Goal: Information Seeking & Learning: Learn about a topic

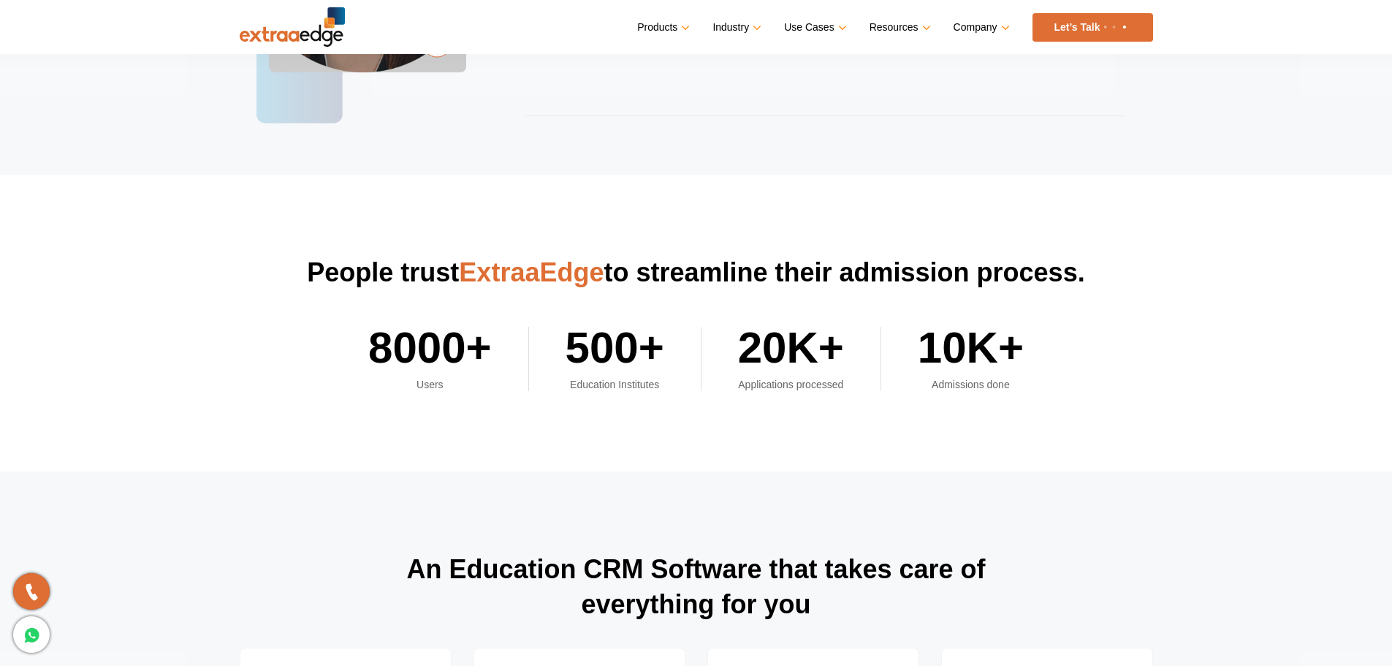
scroll to position [5171, 0]
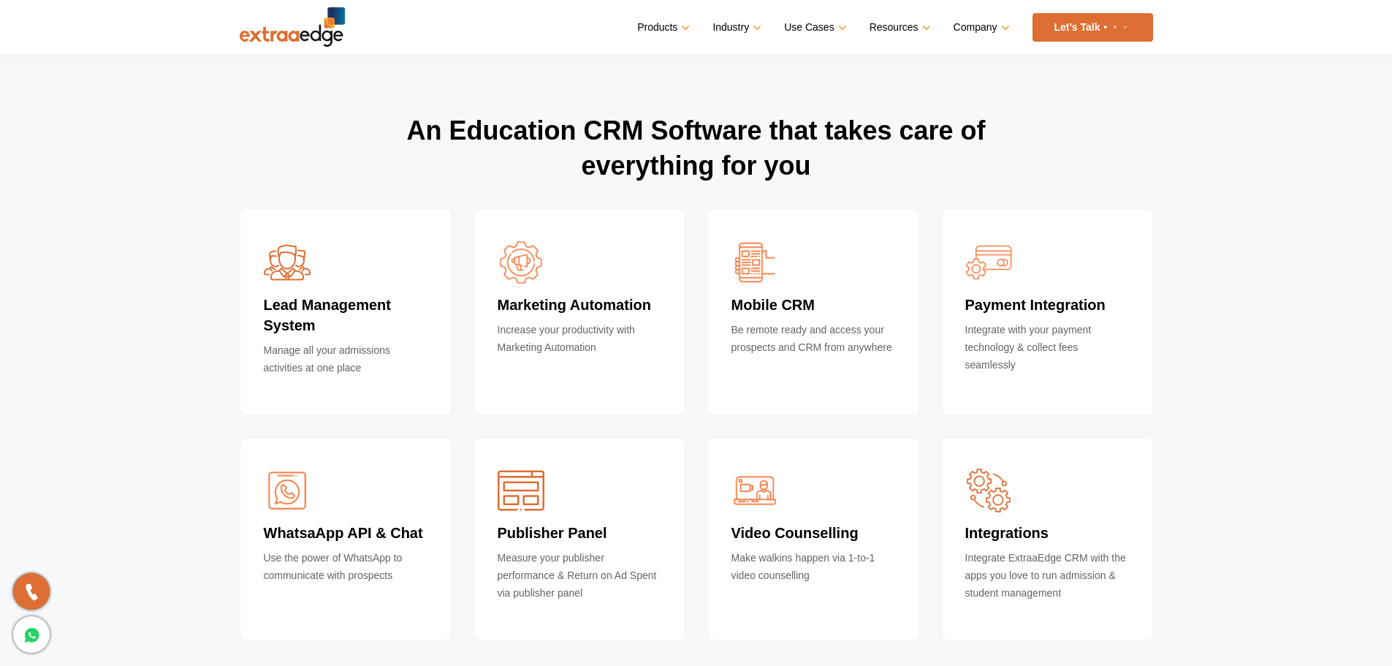
click at [595, 143] on h2 "An Education CRM Software that takes care of everything for you" at bounding box center [696, 161] width 913 height 96
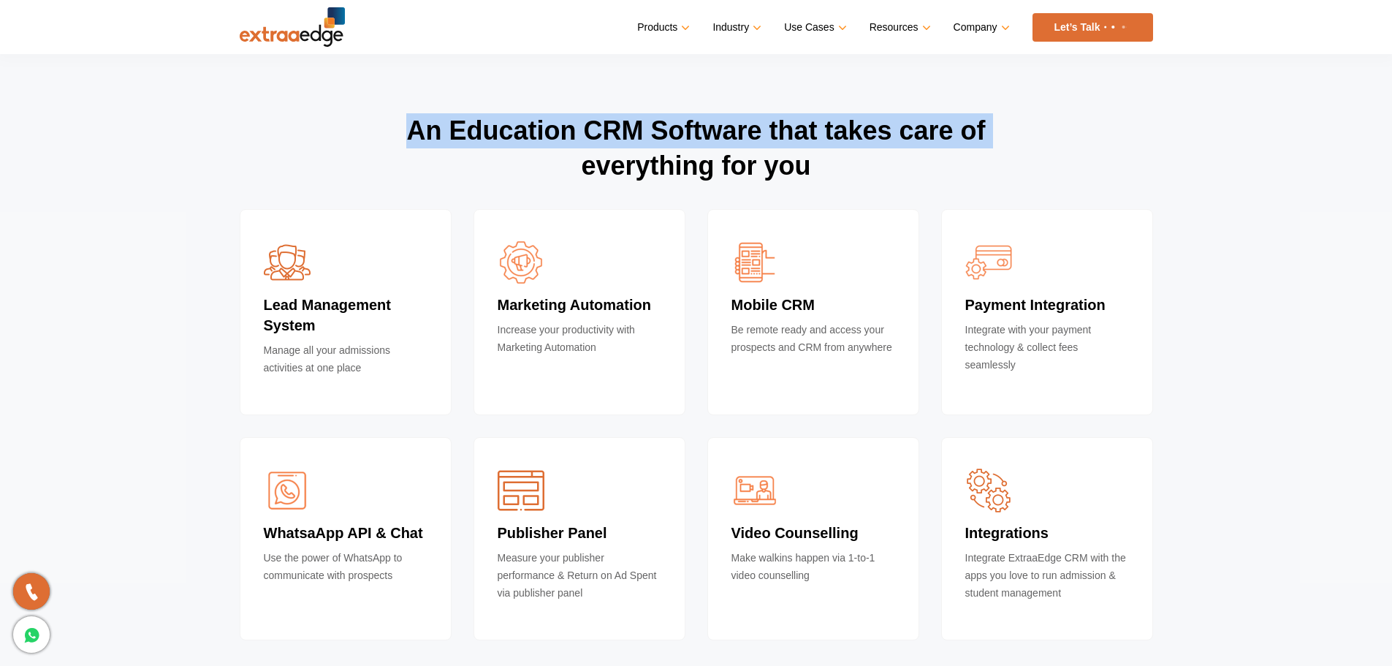
click at [595, 143] on h2 "An Education CRM Software that takes care of everything for you" at bounding box center [696, 161] width 913 height 96
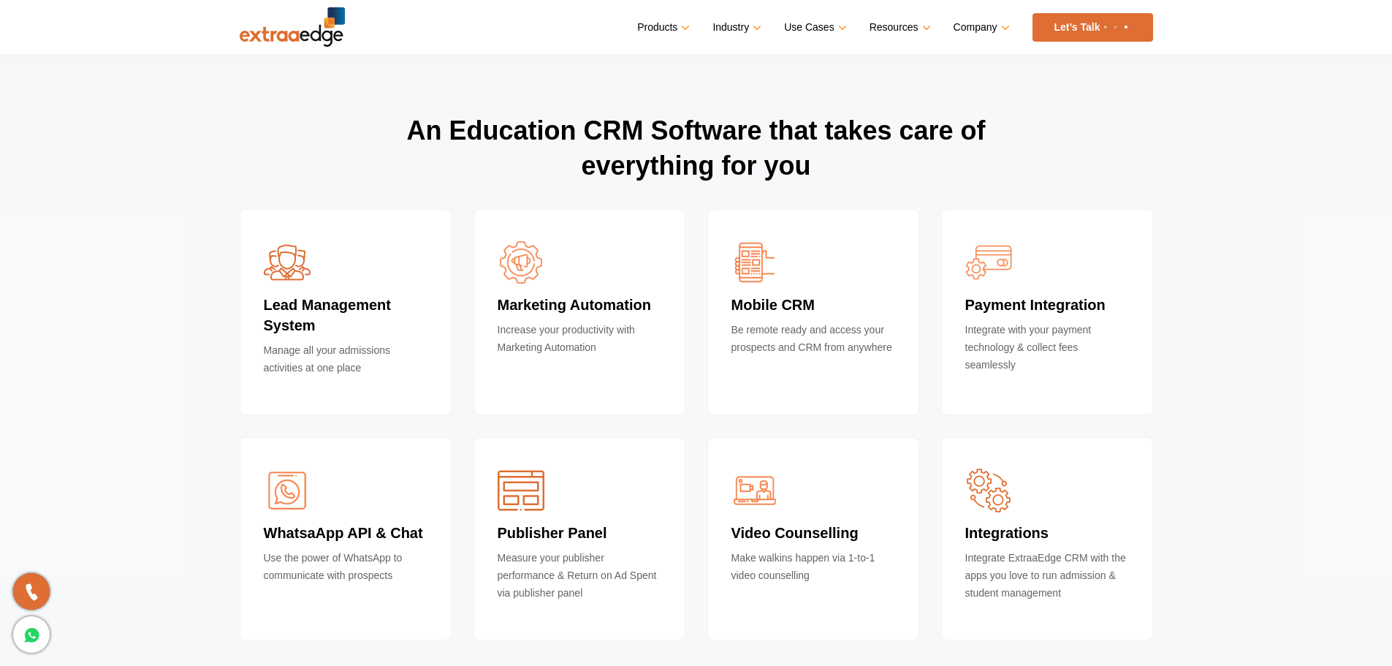
click at [707, 174] on h2 "An Education CRM Software that takes care of everything for you" at bounding box center [696, 161] width 913 height 96
click at [880, 171] on h2 "An Education CRM Software that takes care of everything for you" at bounding box center [696, 161] width 913 height 96
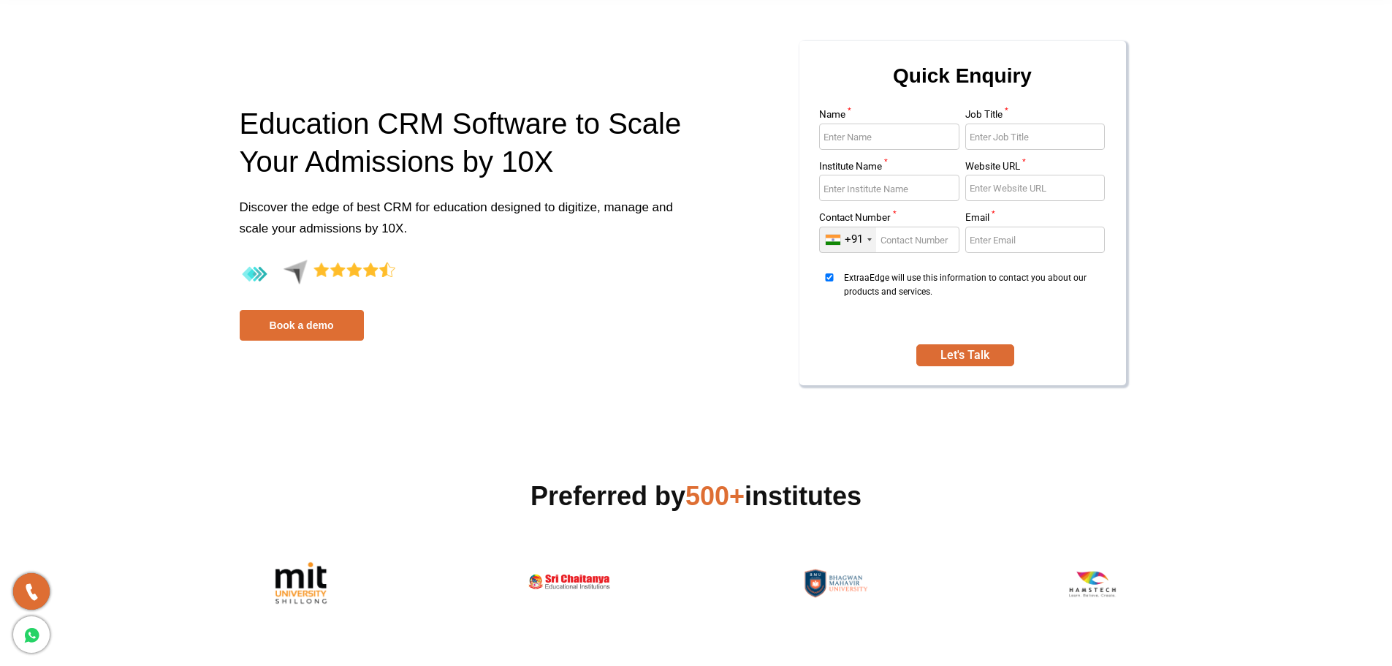
scroll to position [0, 0]
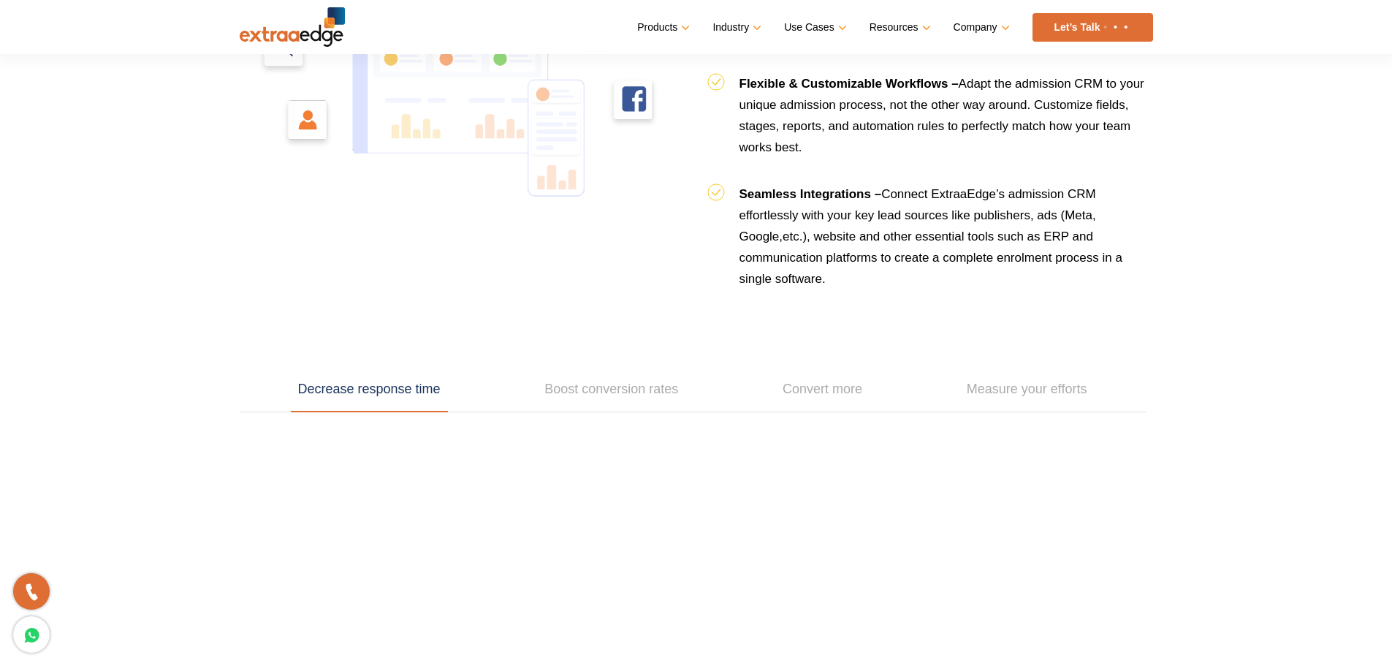
scroll to position [1900, 0]
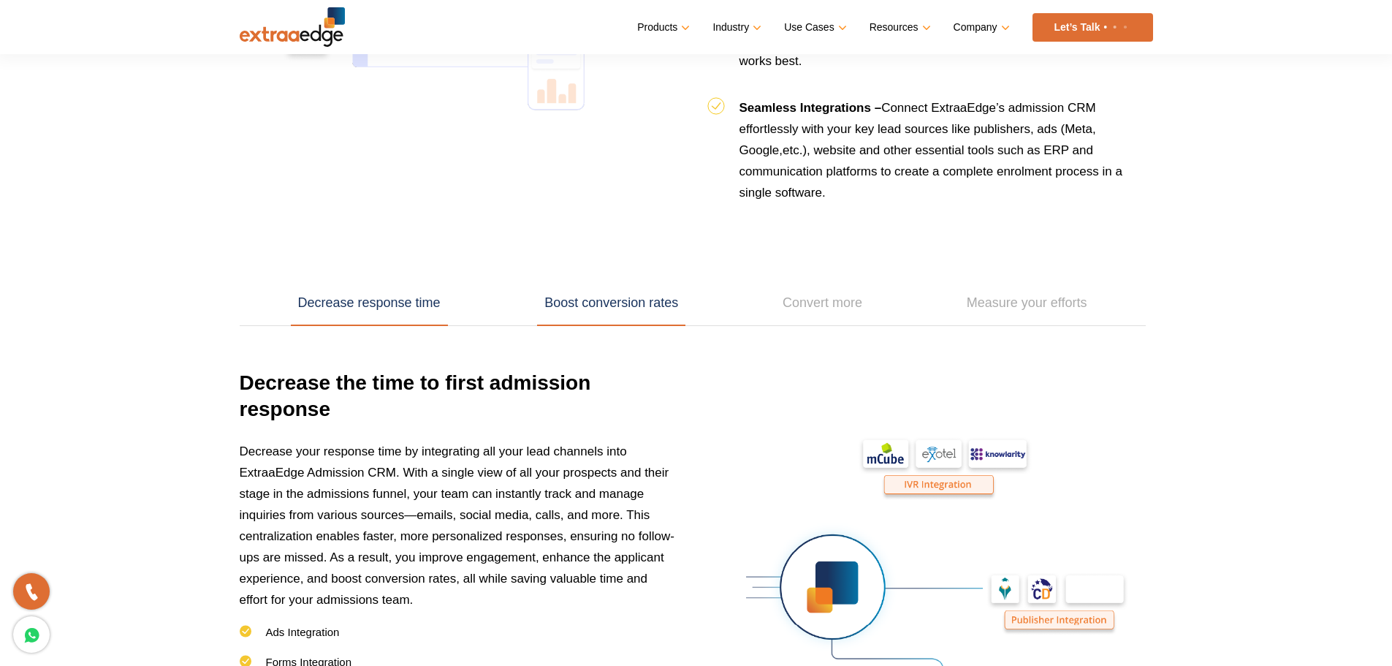
click at [610, 302] on link "Boost conversion rates" at bounding box center [611, 303] width 148 height 45
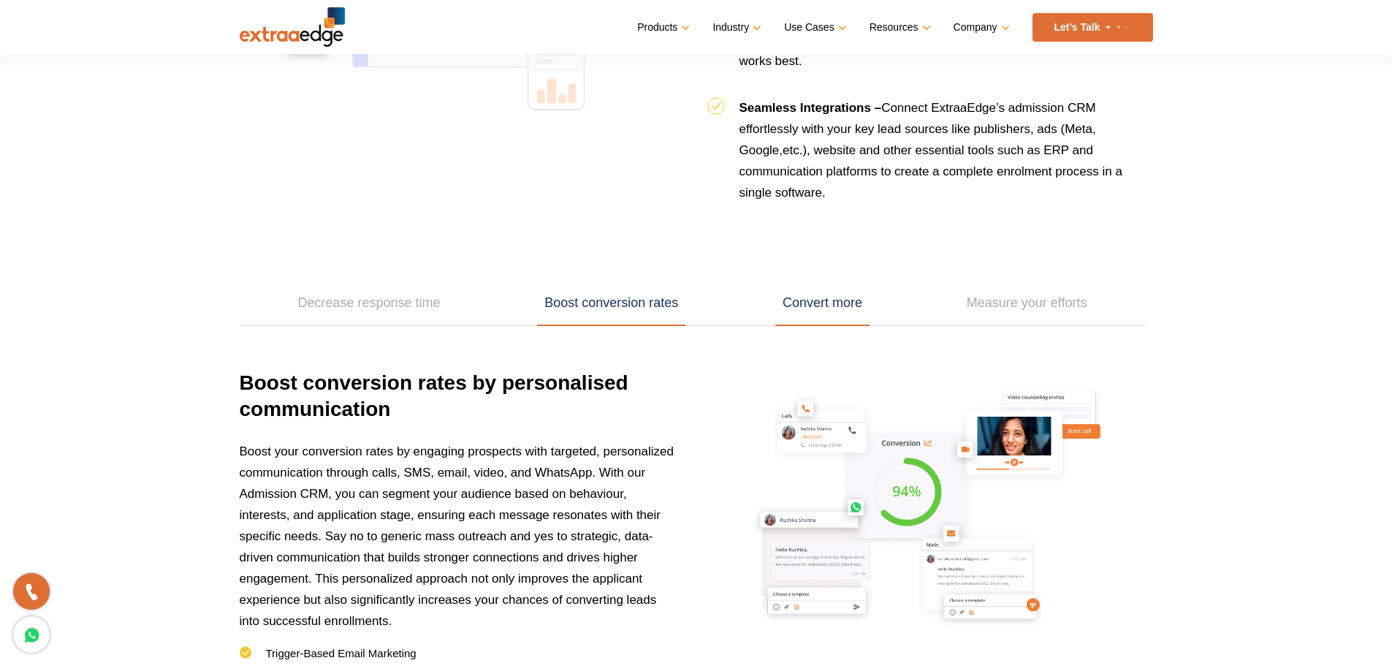
click at [824, 302] on link "Convert more" at bounding box center [822, 303] width 94 height 45
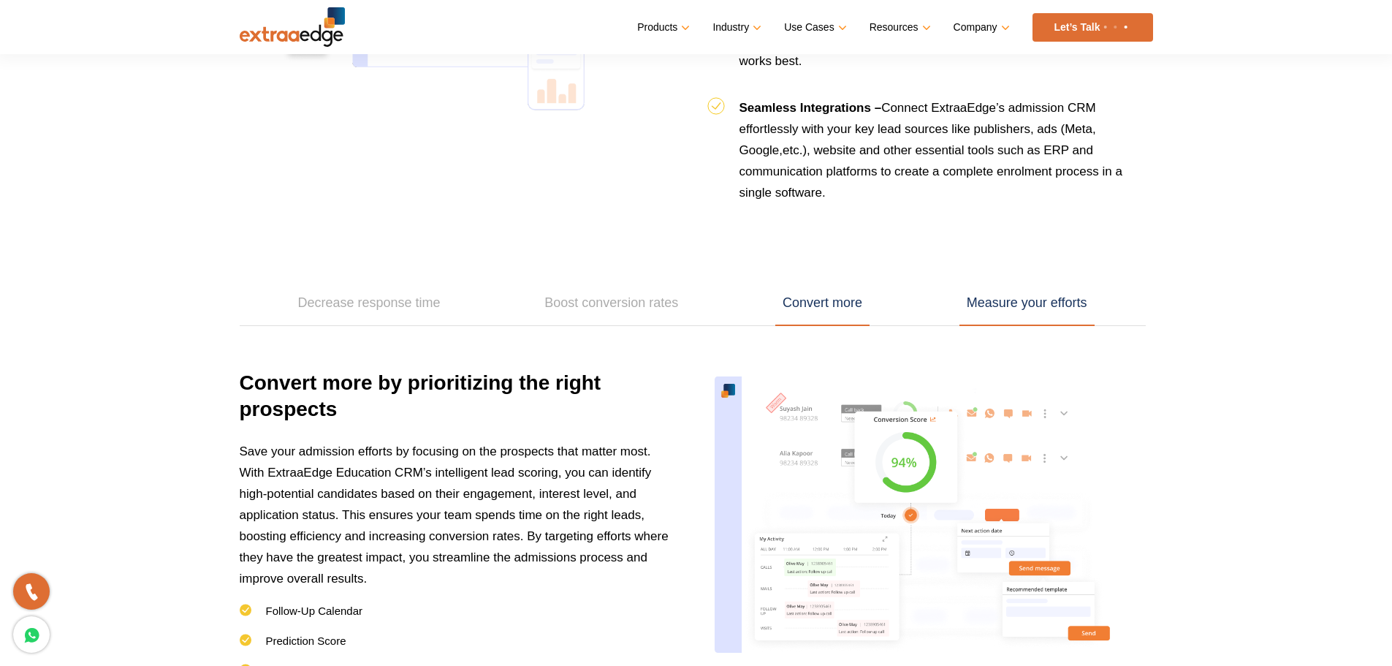
click at [1086, 289] on link "Measure your efforts" at bounding box center [1026, 303] width 135 height 45
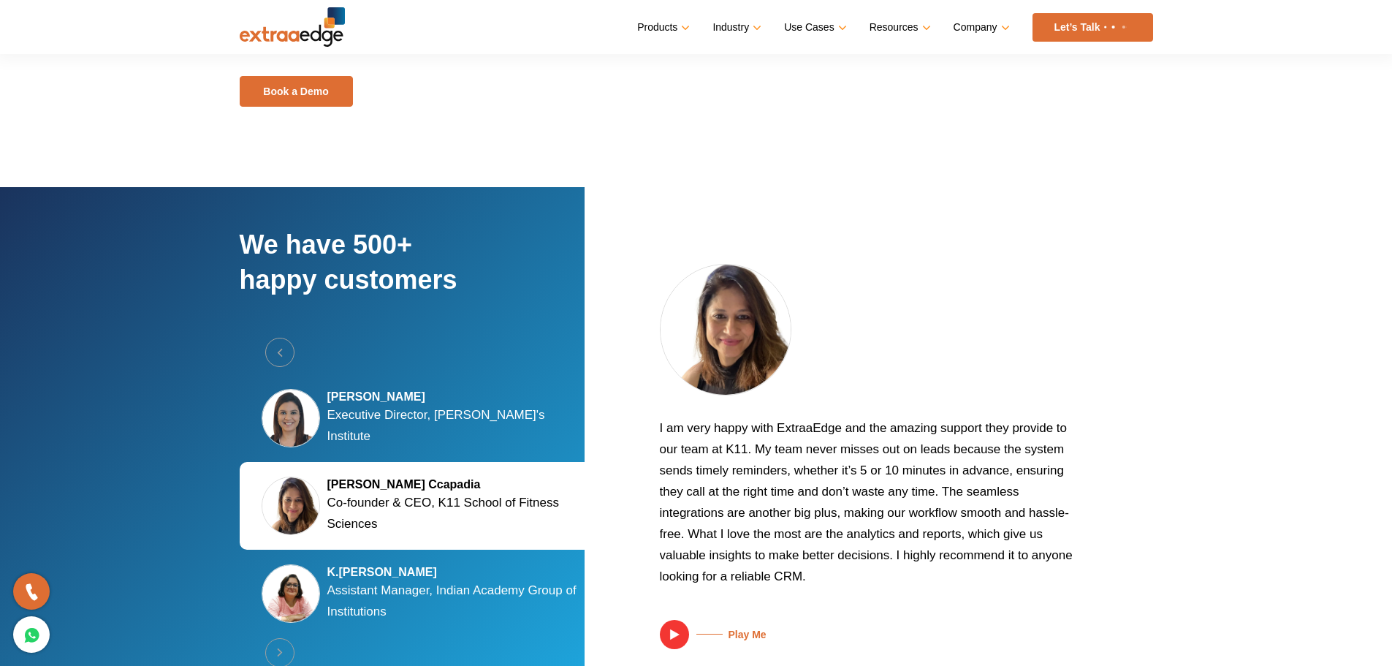
scroll to position [2630, 0]
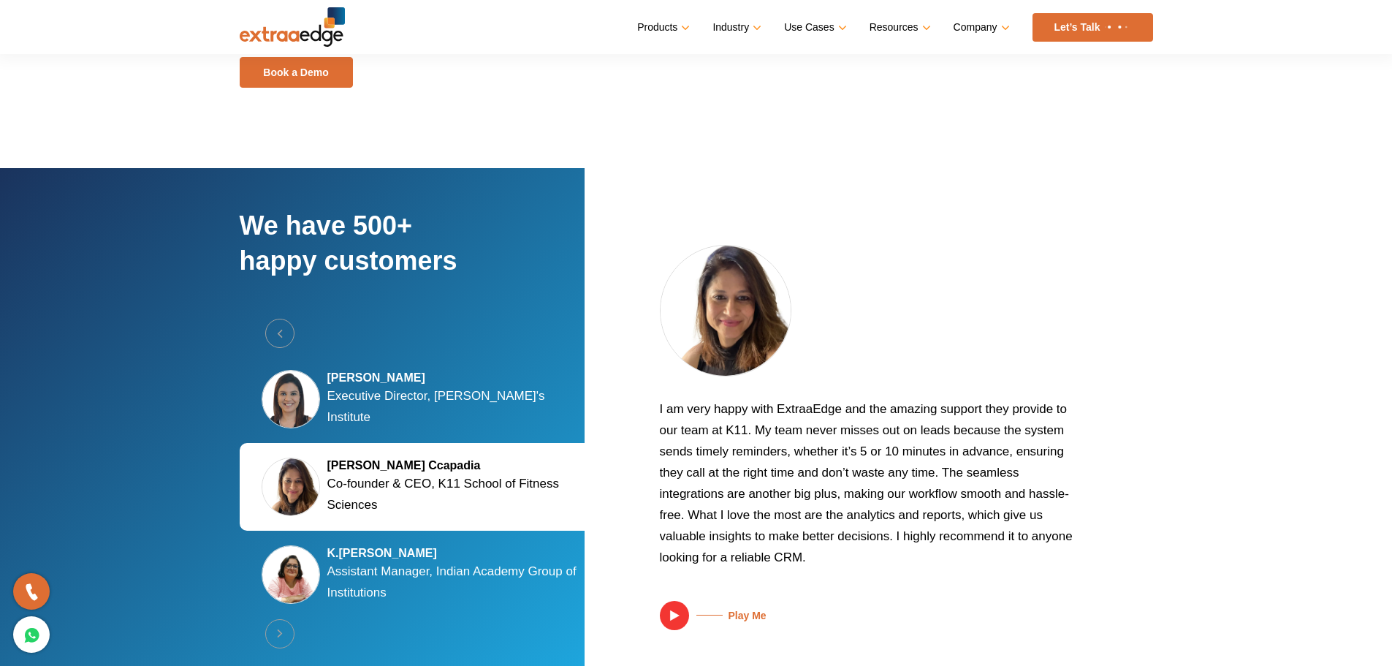
click at [674, 465] on p "I am very happy with ExtraaEdge and the amazing support they provide to our tea…" at bounding box center [868, 488] width 416 height 180
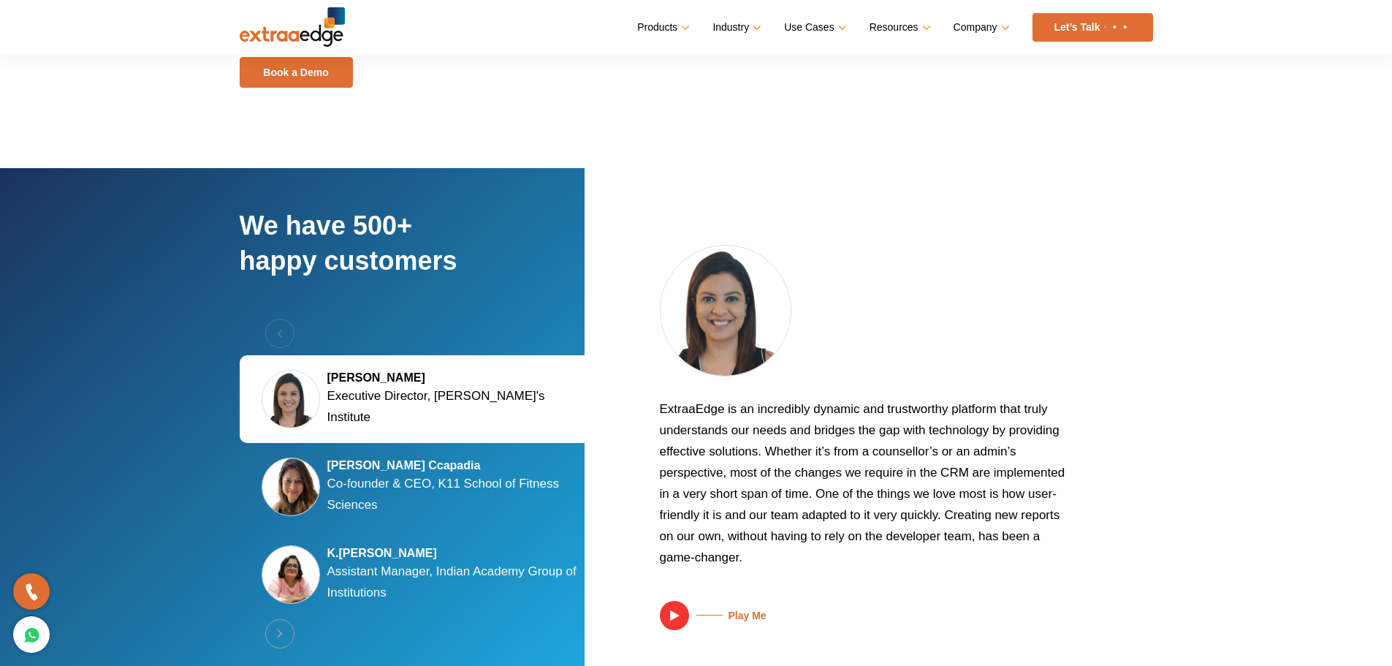
drag, startPoint x: 796, startPoint y: 550, endPoint x: 596, endPoint y: 365, distance: 273.0
click at [596, 365] on div "We have 500+ happy customers Previous [PERSON_NAME] Executive Director, [PERSON…" at bounding box center [696, 437] width 913 height 538
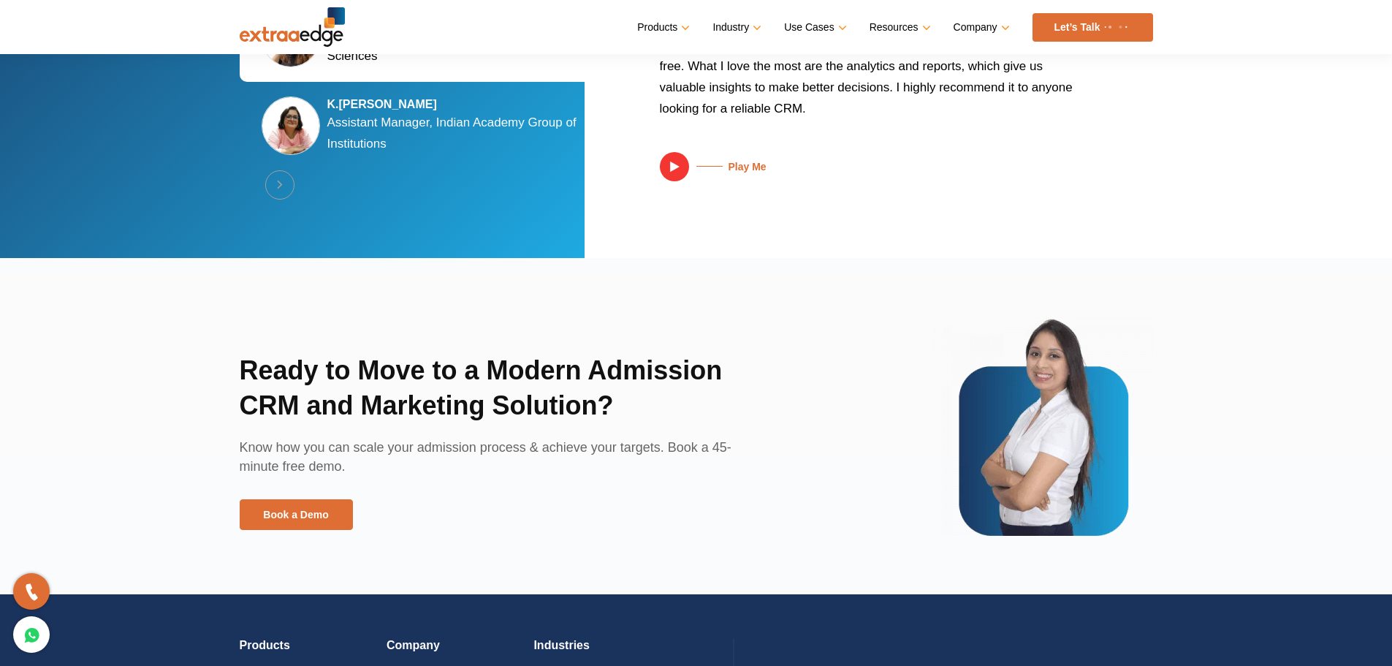
scroll to position [3070, 0]
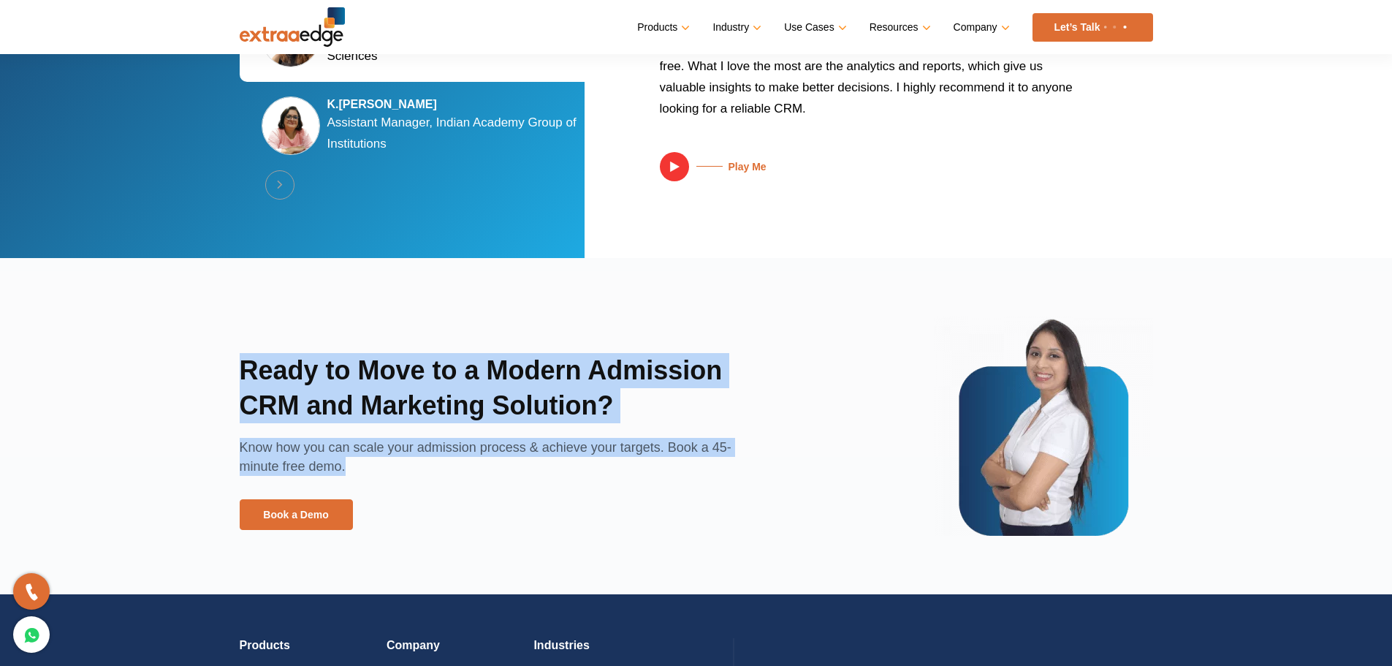
drag, startPoint x: 239, startPoint y: 364, endPoint x: 343, endPoint y: 457, distance: 139.7
click at [387, 490] on div "Ready to Move to a Modern Admission CRM and Marketing Solution? Know how you ca…" at bounding box center [516, 425] width 552 height 219
click at [332, 448] on p "Know how you can scale your admission process & achieve your targets. Book a 45…" at bounding box center [505, 468] width 530 height 61
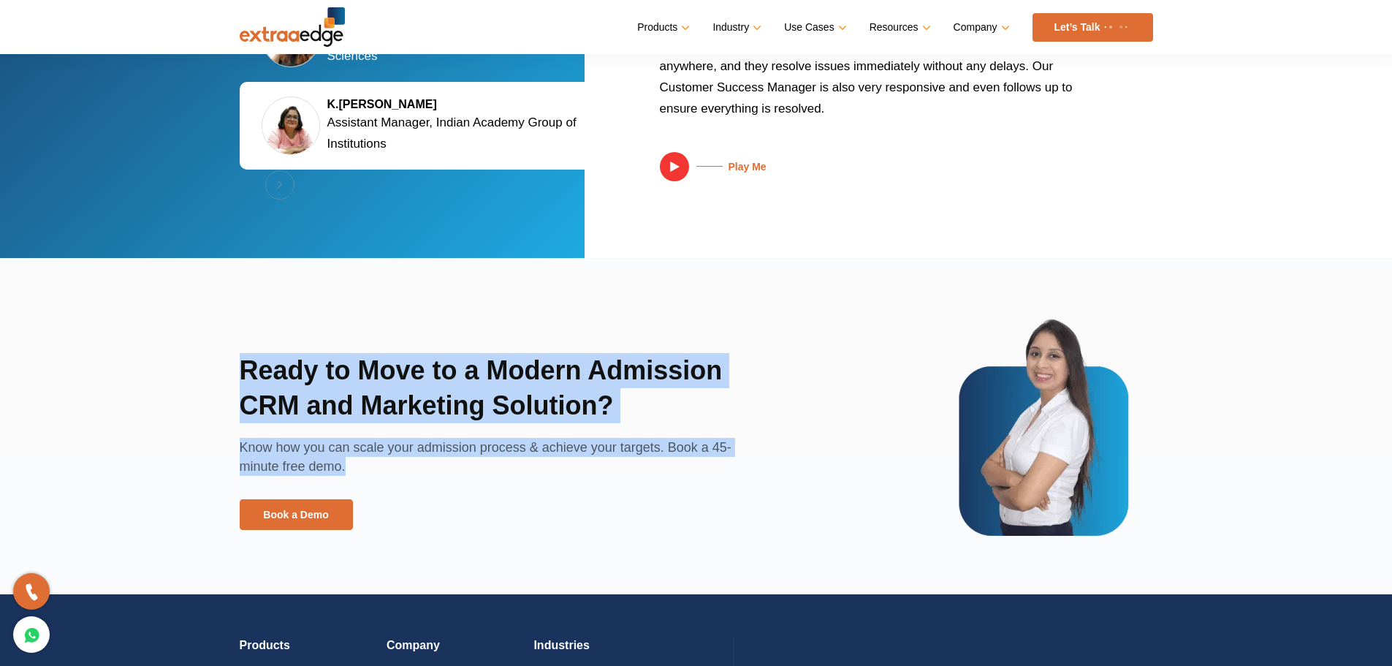
drag, startPoint x: 351, startPoint y: 468, endPoint x: 198, endPoint y: 346, distance: 195.0
click at [198, 346] on section "Ready to Move to a Modern Admission CRM and Marketing Solution? Know how you ca…" at bounding box center [696, 426] width 1392 height 336
click at [270, 410] on h2 "Ready to Move to a Modern Admission CRM and Marketing Solution?" at bounding box center [505, 395] width 530 height 85
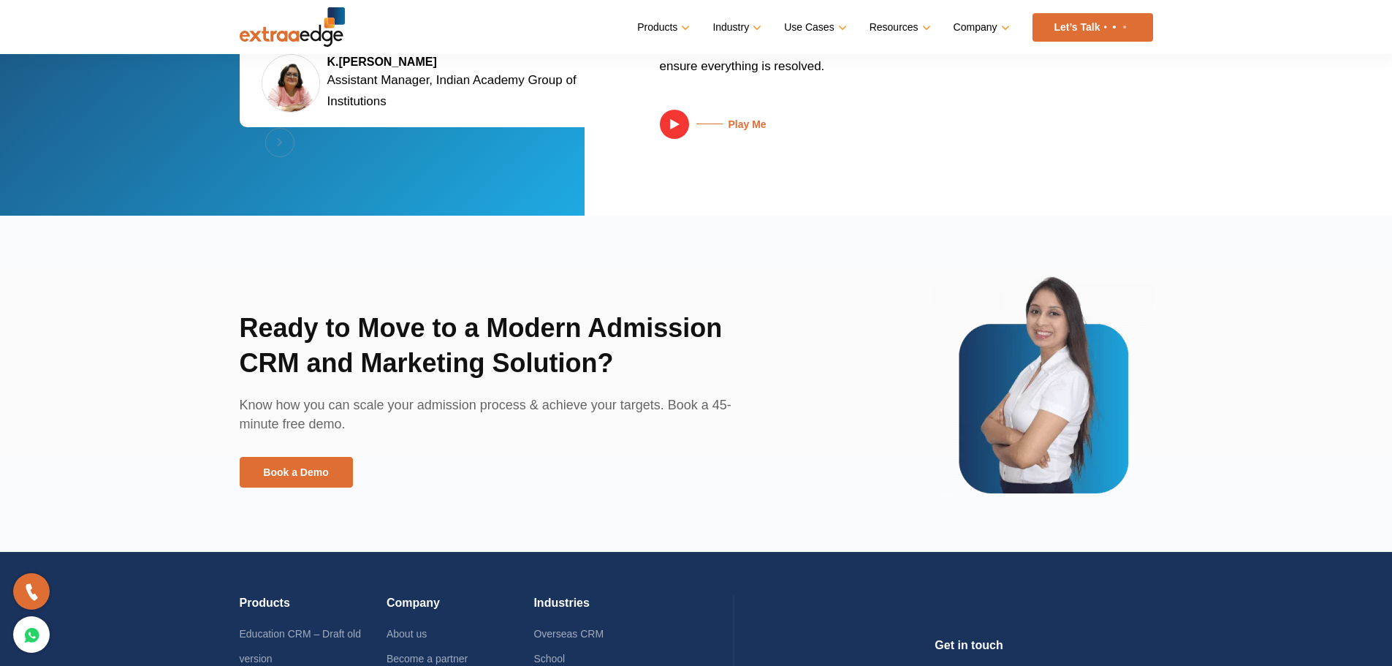
scroll to position [3028, 0]
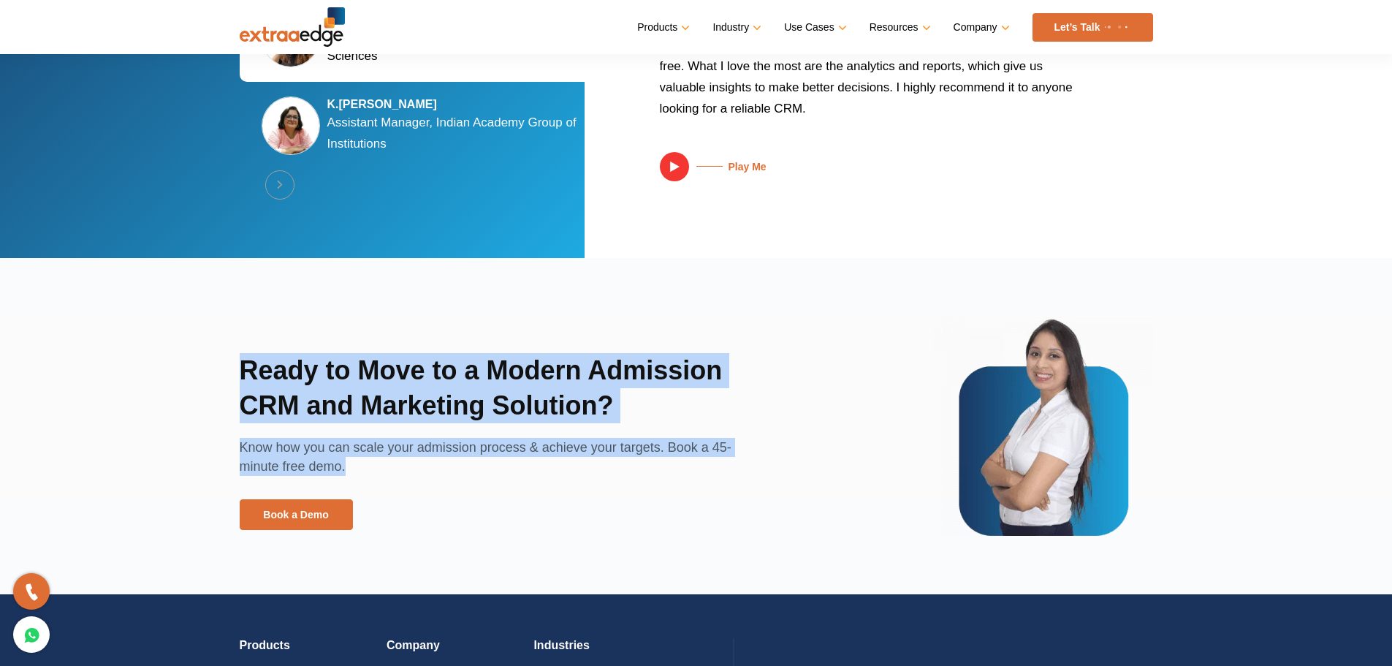
drag, startPoint x: 345, startPoint y: 466, endPoint x: 210, endPoint y: 362, distance: 170.8
click at [210, 362] on section "Ready to Move to a Modern Admission CRM and Marketing Solution? Know how you ca…" at bounding box center [696, 426] width 1392 height 336
click at [407, 408] on h2 "Ready to Move to a Modern Admission CRM and Marketing Solution?" at bounding box center [505, 395] width 530 height 85
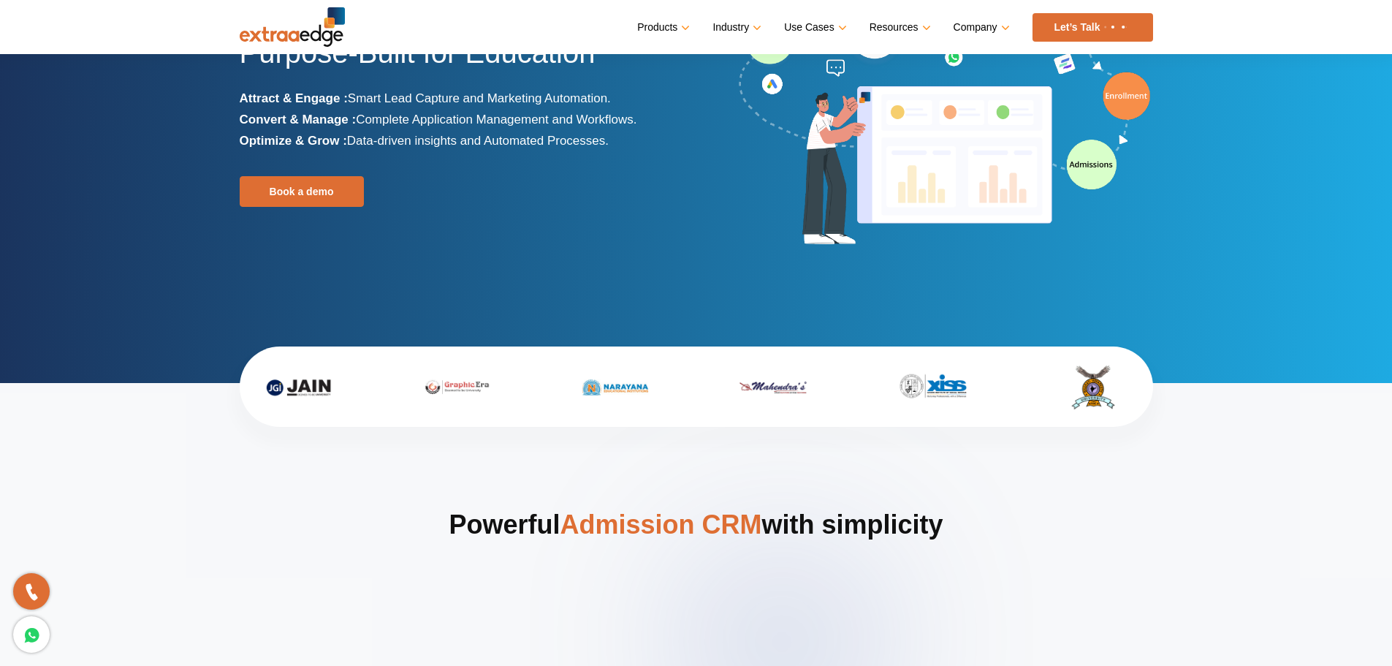
scroll to position [0, 0]
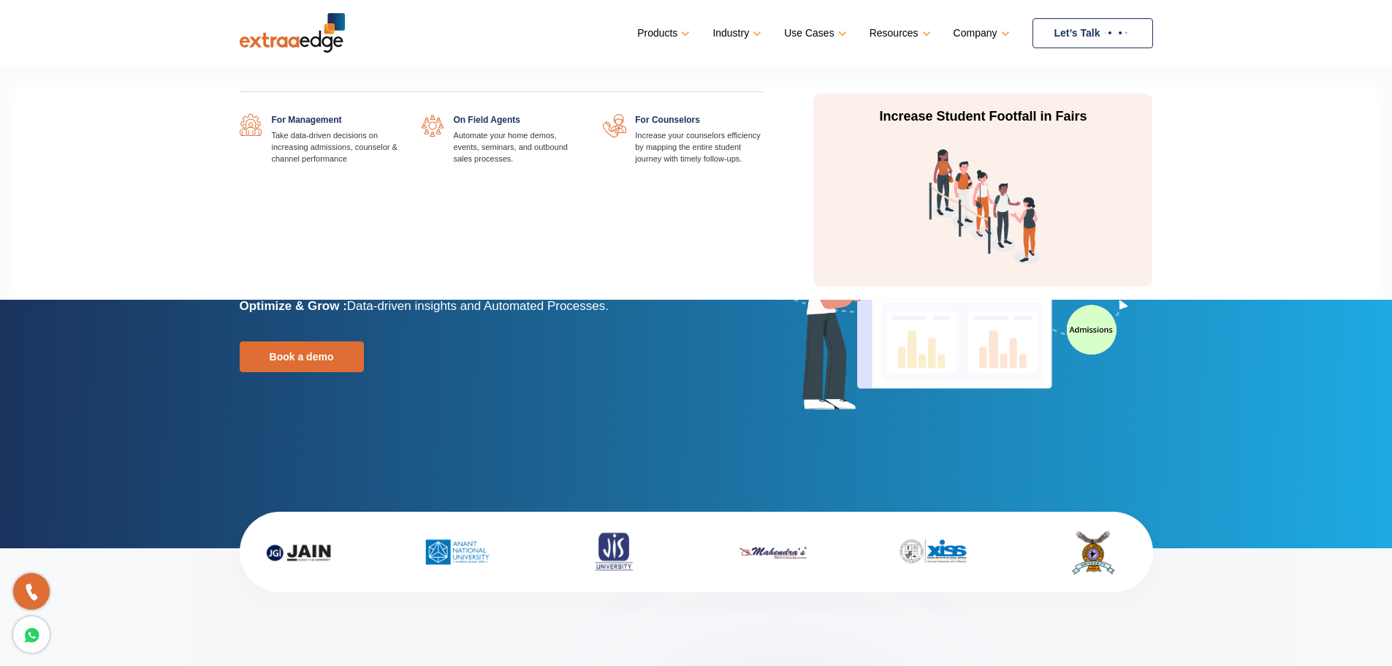
click at [763, 114] on link at bounding box center [763, 114] width 0 height 0
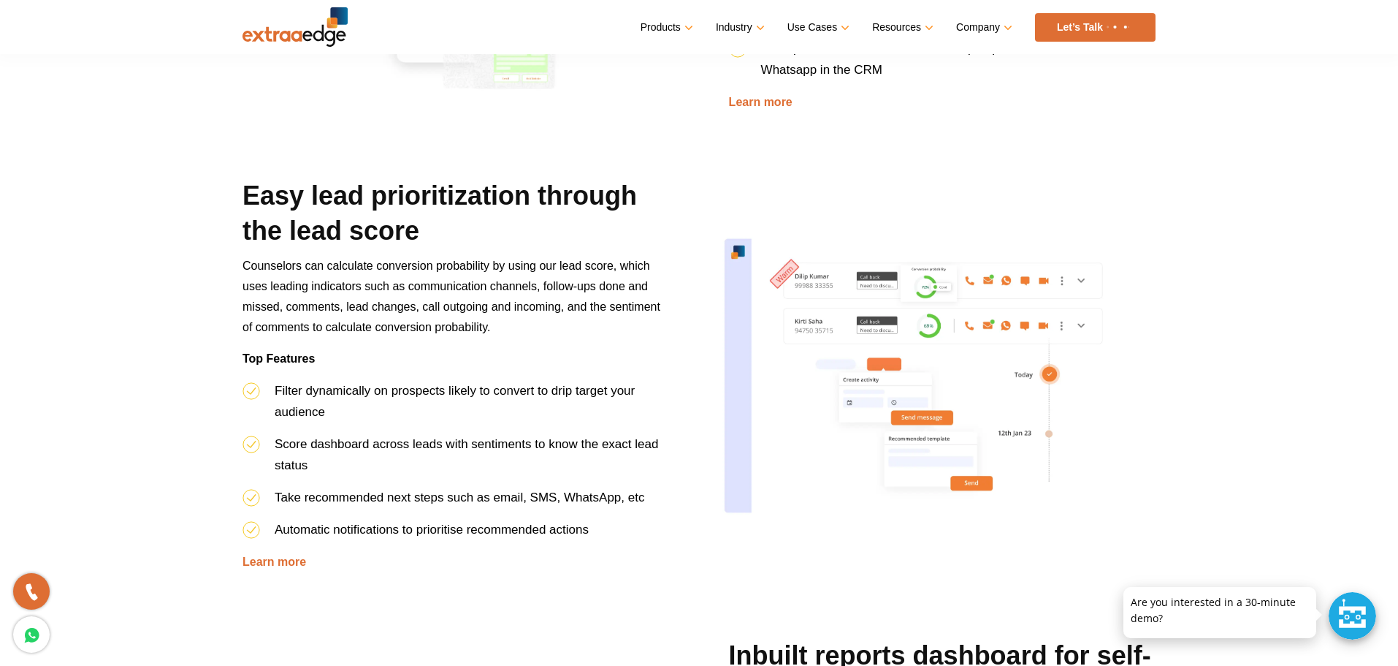
scroll to position [1607, 0]
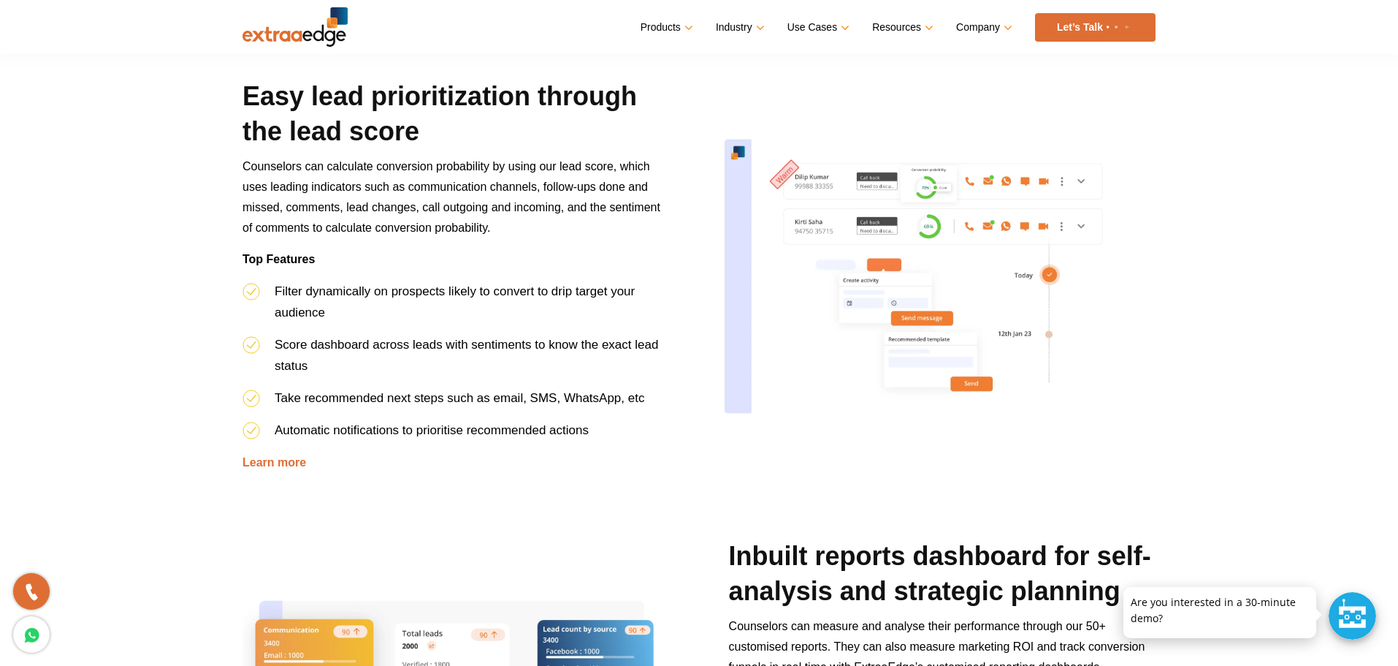
click at [265, 102] on h2 "Easy lead prioritization through the lead score" at bounding box center [456, 117] width 427 height 77
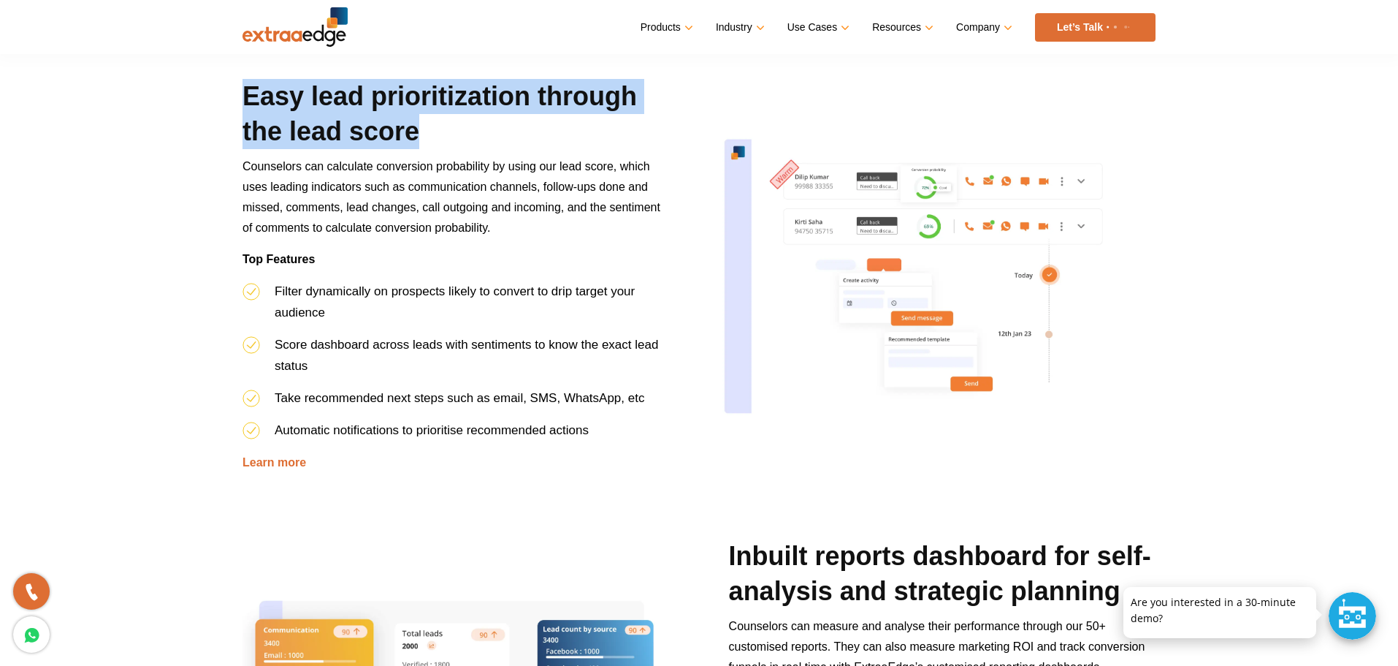
click at [265, 102] on h2 "Easy lead prioritization through the lead score" at bounding box center [456, 117] width 427 height 77
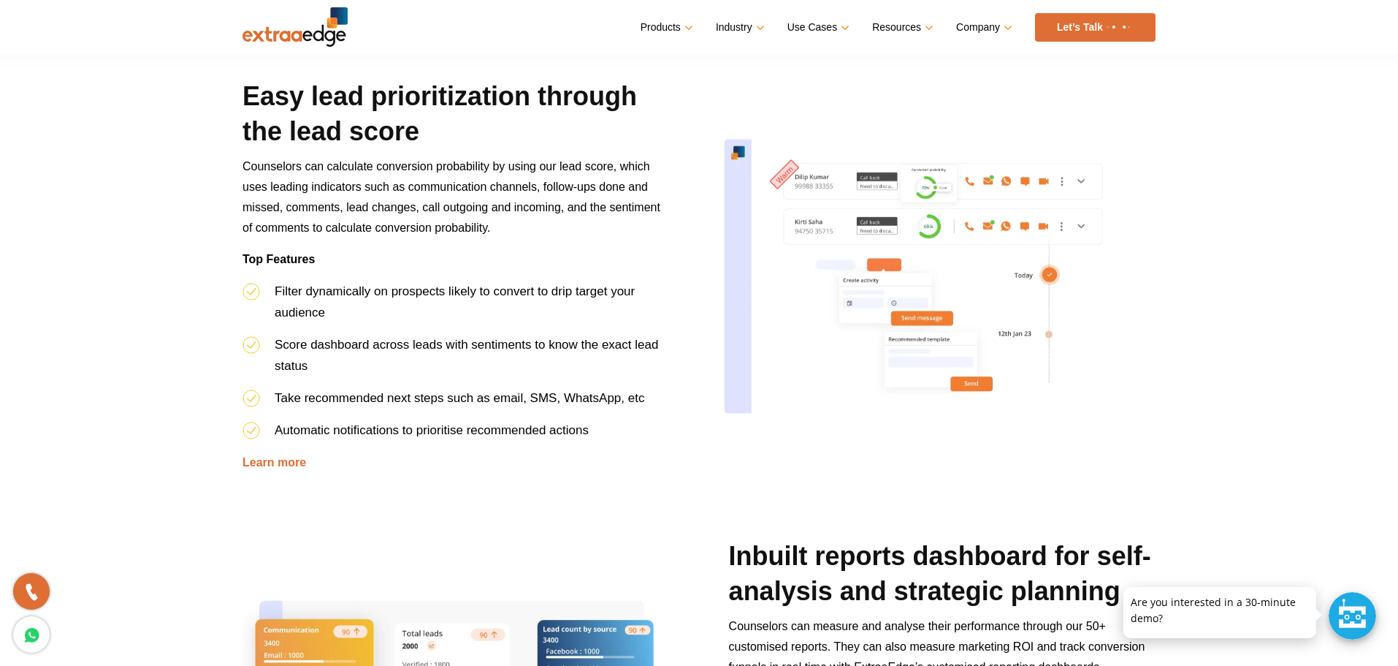
click at [365, 188] on span "Counselors can calculate conversion probability by using our lead score, which …" at bounding box center [452, 197] width 418 height 74
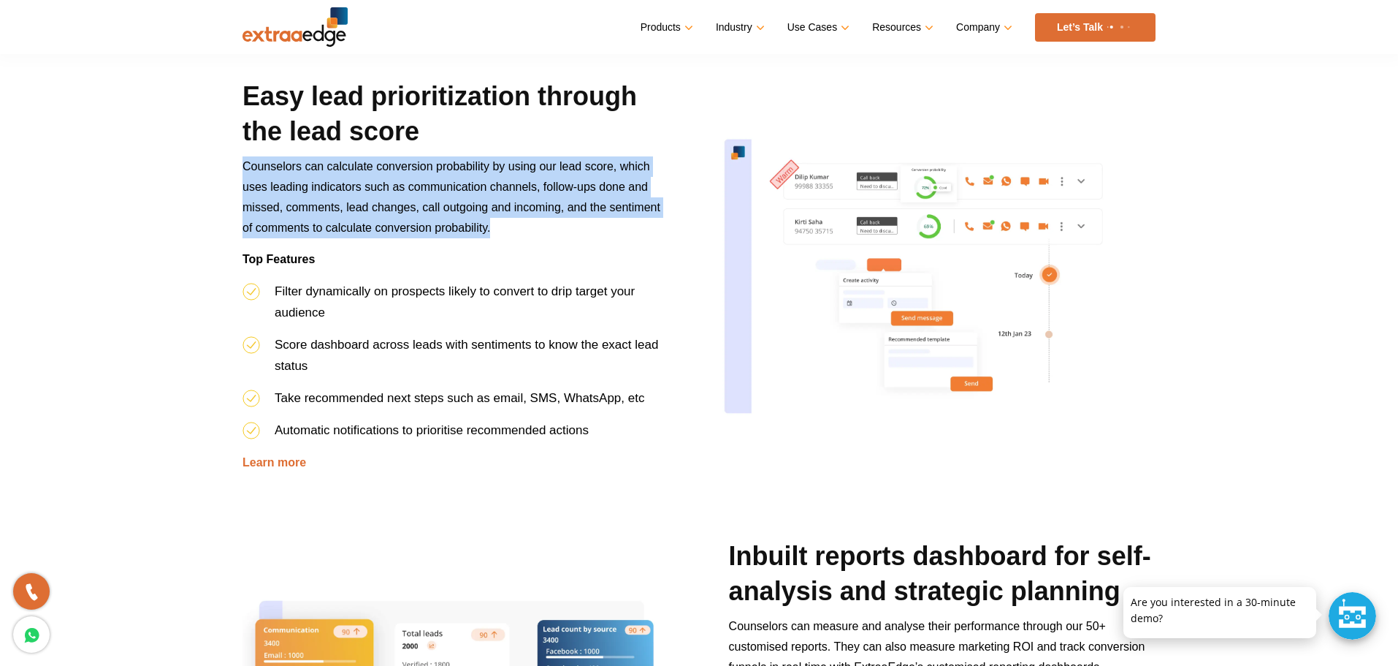
click at [365, 188] on span "Counselors can calculate conversion probability by using our lead score, which …" at bounding box center [452, 197] width 418 height 74
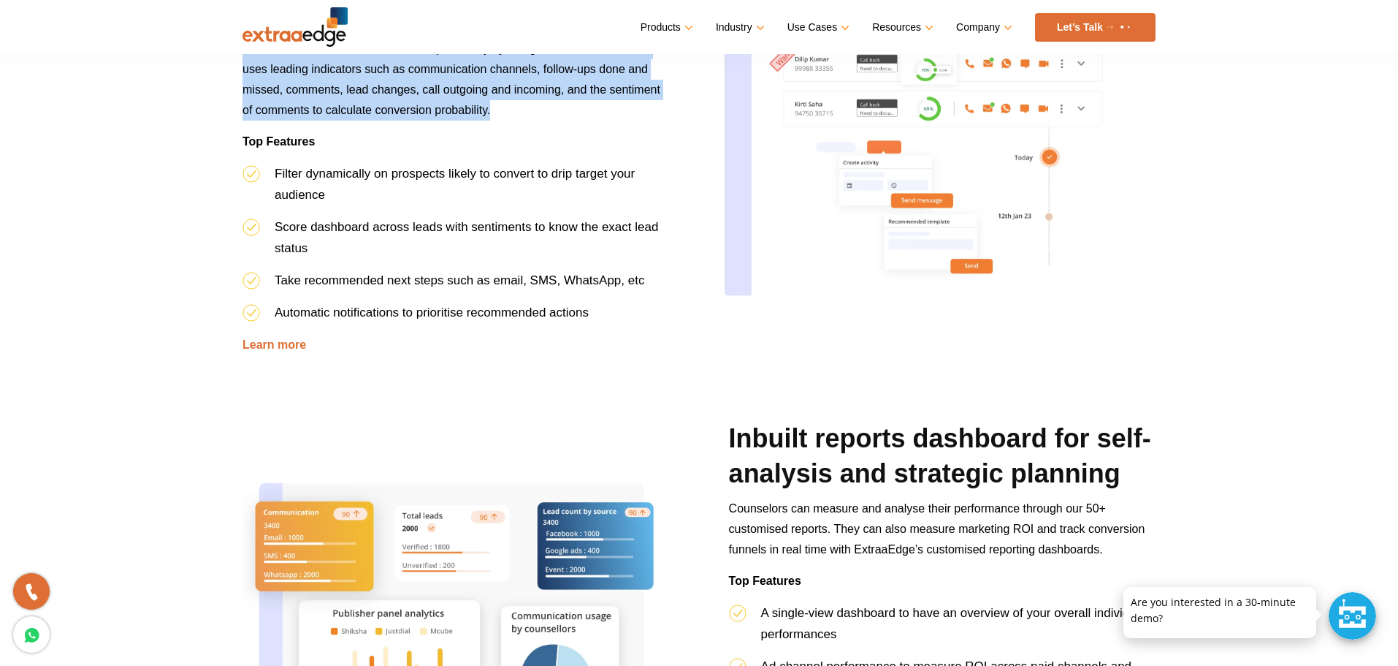
scroll to position [1900, 0]
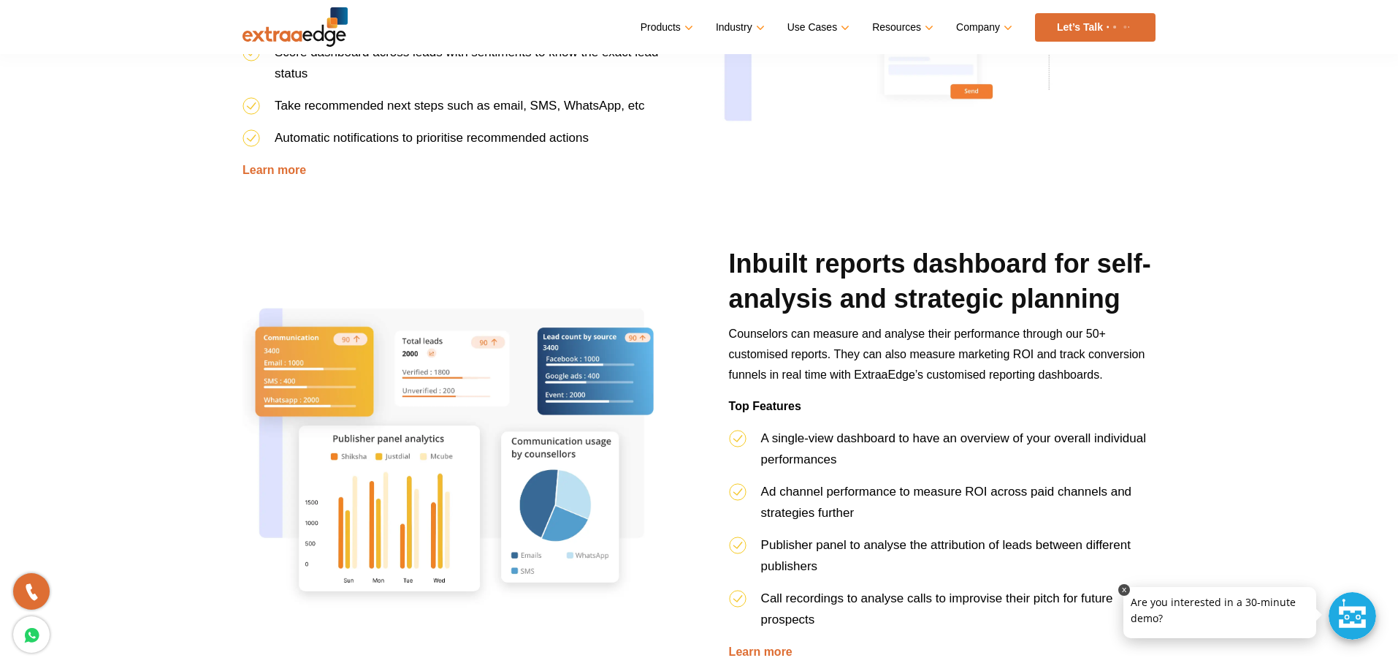
click at [1127, 588] on link at bounding box center [1125, 590] width 12 height 12
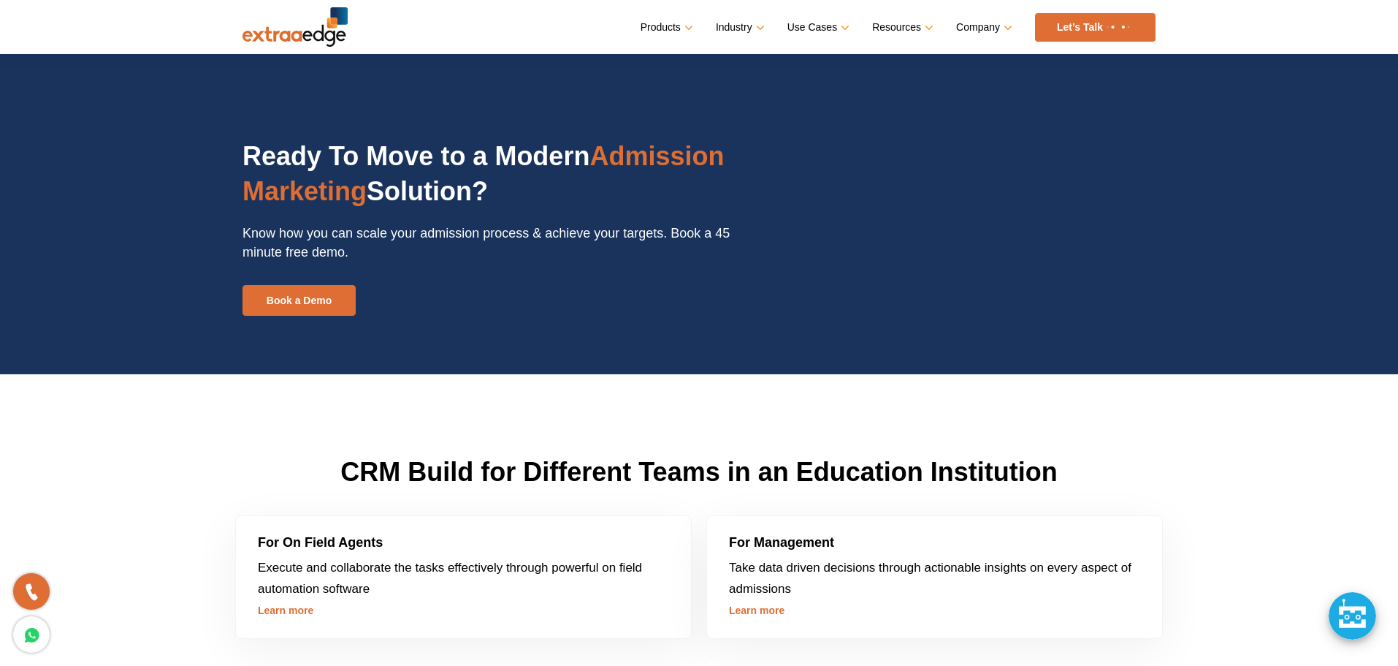
scroll to position [3361, 0]
